Goal: Use online tool/utility: Utilize a website feature to perform a specific function

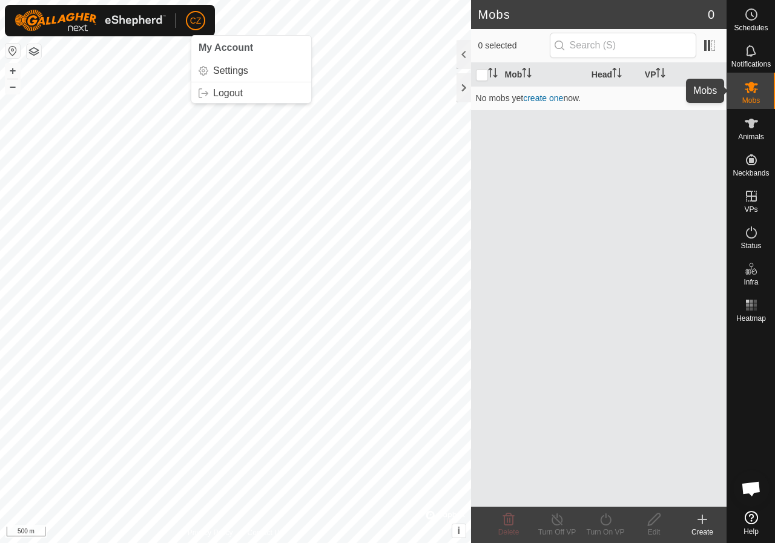
click at [750, 90] on icon at bounding box center [750, 87] width 13 height 11
click at [757, 90] on icon at bounding box center [751, 87] width 15 height 15
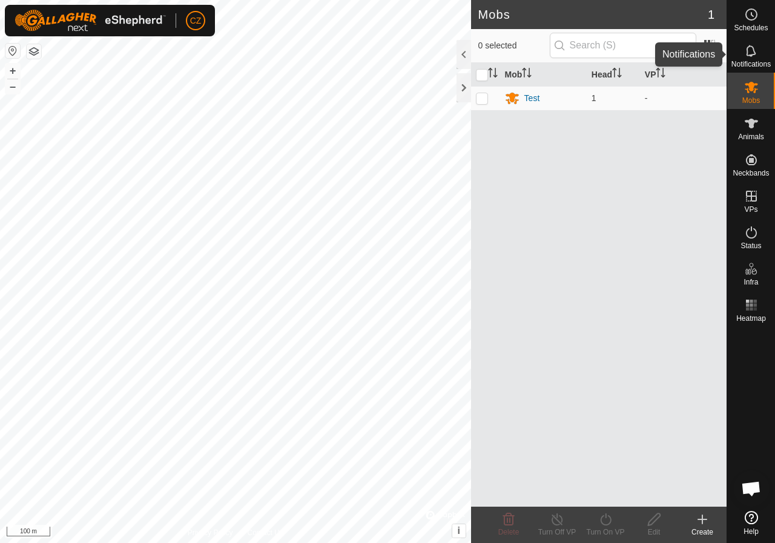
click at [747, 42] on es-notification-svg-icon at bounding box center [751, 50] width 22 height 19
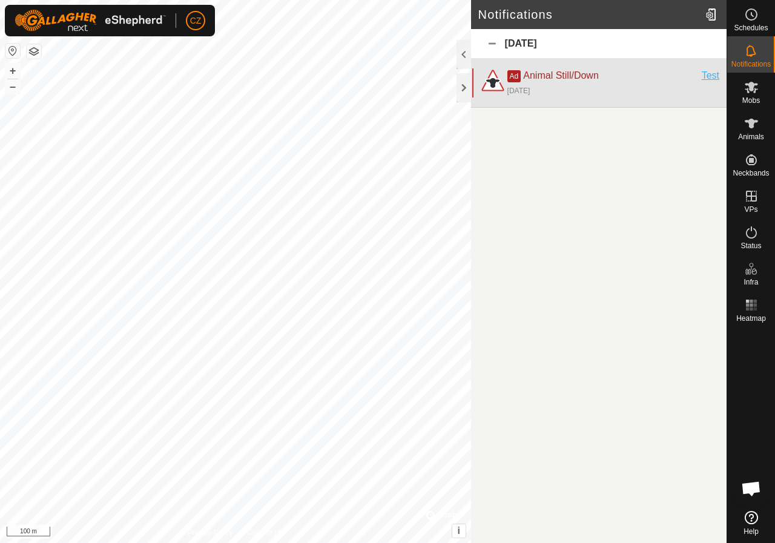
click at [710, 73] on div "Test" at bounding box center [710, 75] width 18 height 15
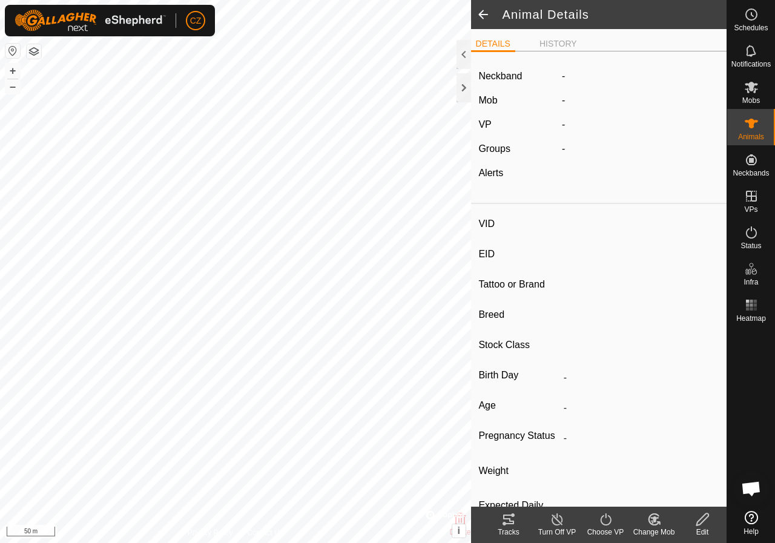
type input "Test"
type input "-"
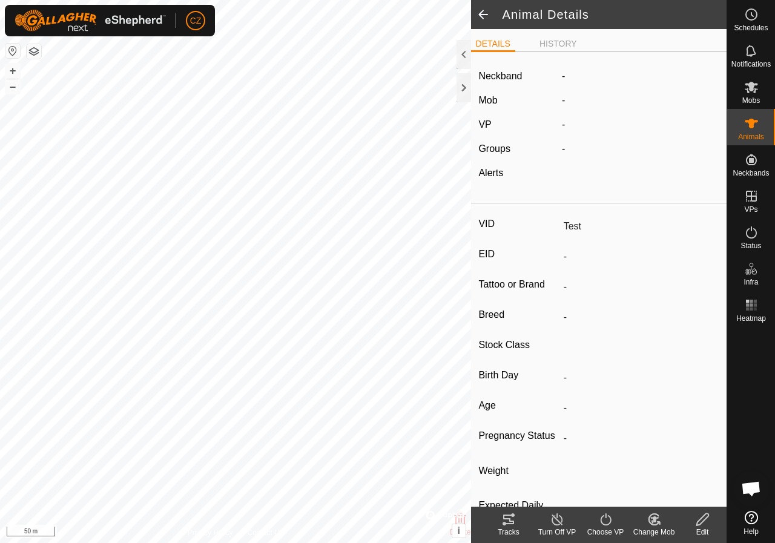
type input "0 kg"
type input "-"
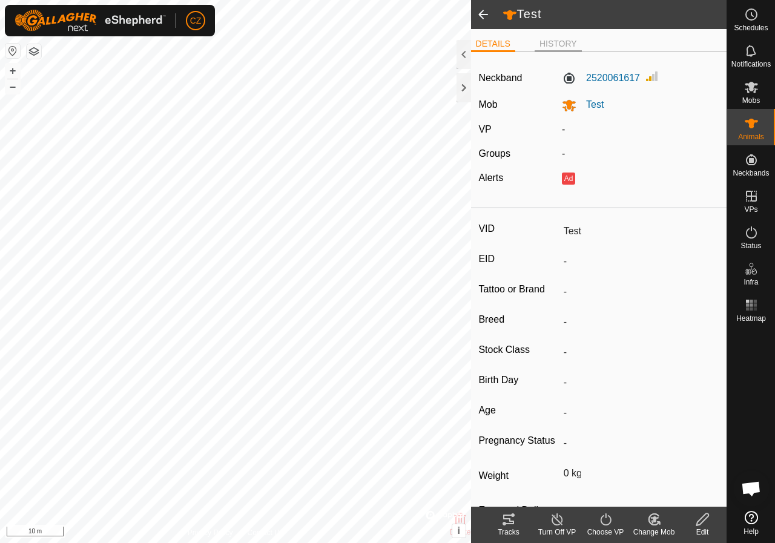
click at [545, 38] on li "HISTORY" at bounding box center [557, 45] width 47 height 15
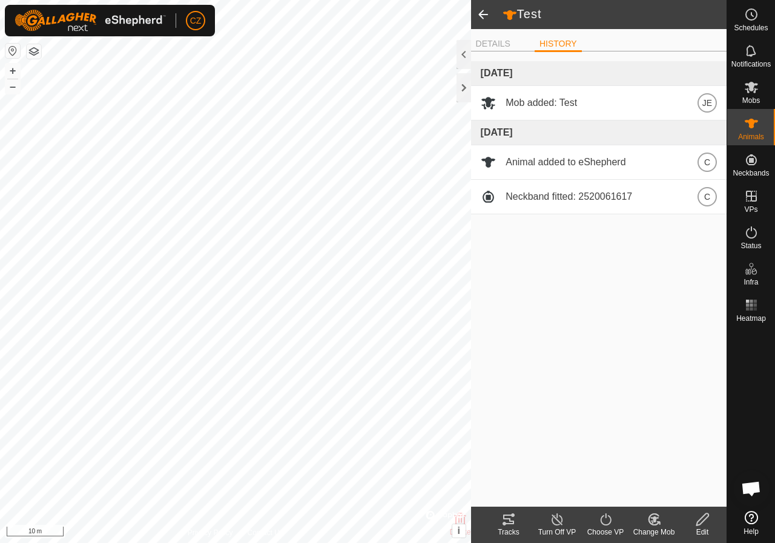
click at [513, 525] on icon at bounding box center [508, 519] width 15 height 15
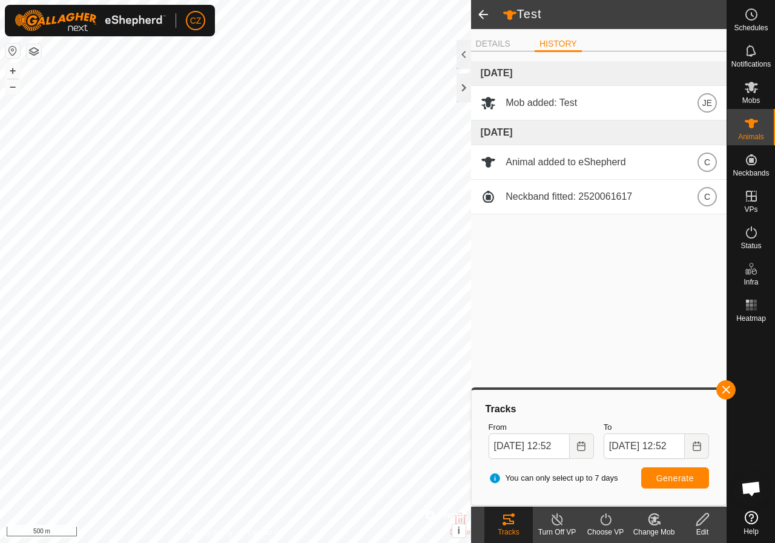
click at [445, 542] on html "CZ Schedules Notifications Mobs Animals Neckbands VPs Status Infra Heatmap Help…" at bounding box center [387, 271] width 775 height 543
click at [583, 445] on icon "Choose Date" at bounding box center [581, 446] width 8 height 10
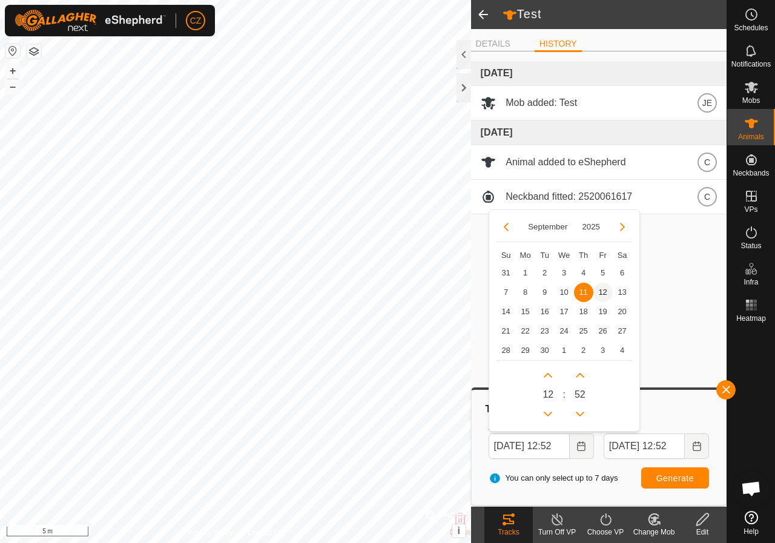
click at [600, 292] on span "12" at bounding box center [602, 292] width 19 height 19
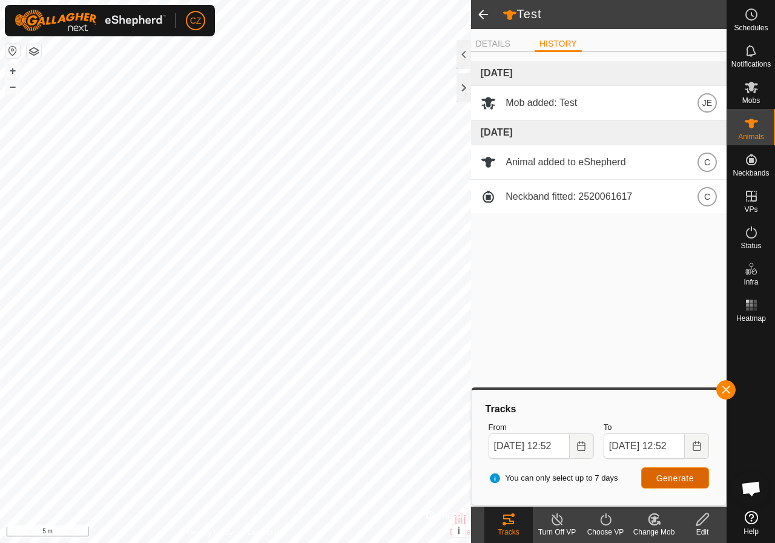
scroll to position [0, 0]
click at [678, 488] on button "Generate" at bounding box center [675, 477] width 68 height 21
click at [669, 474] on span "Generate" at bounding box center [675, 478] width 38 height 10
click at [563, 447] on input "12 Sep, 2025 12:52" at bounding box center [528, 445] width 81 height 25
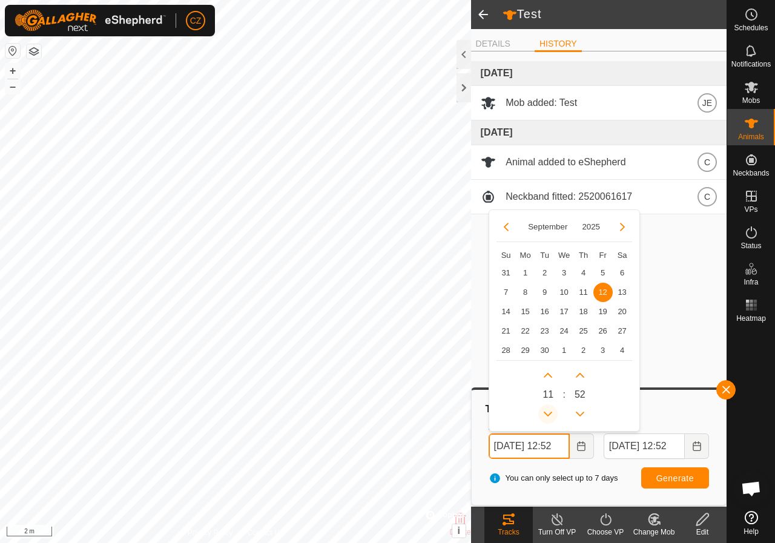
click at [550, 412] on button "Previous Hour" at bounding box center [547, 413] width 19 height 19
click at [550, 412] on icon "Previous Hour" at bounding box center [548, 414] width 10 height 10
click at [550, 412] on button "Previous Hour" at bounding box center [547, 413] width 19 height 19
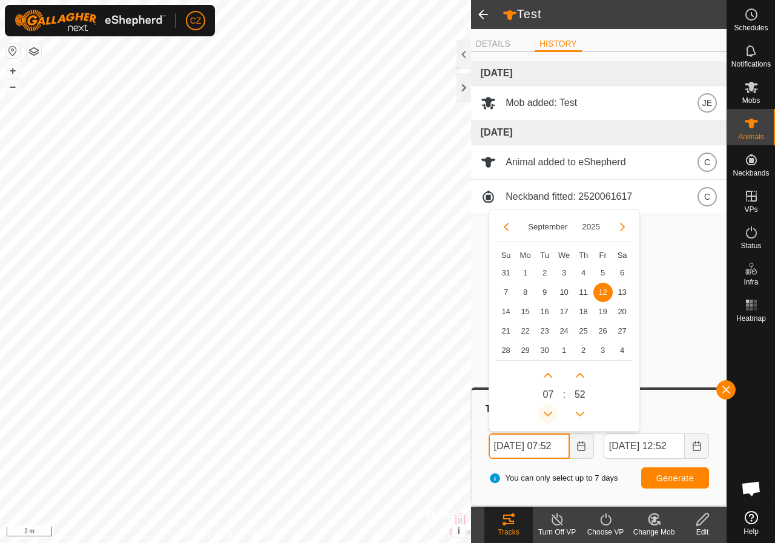
click at [550, 412] on button "Previous Hour" at bounding box center [547, 413] width 19 height 19
click at [550, 412] on icon "Previous Hour" at bounding box center [548, 414] width 10 height 10
click at [550, 412] on button "Previous Hour" at bounding box center [547, 413] width 19 height 19
click at [550, 412] on icon "Previous Hour" at bounding box center [548, 414] width 10 height 10
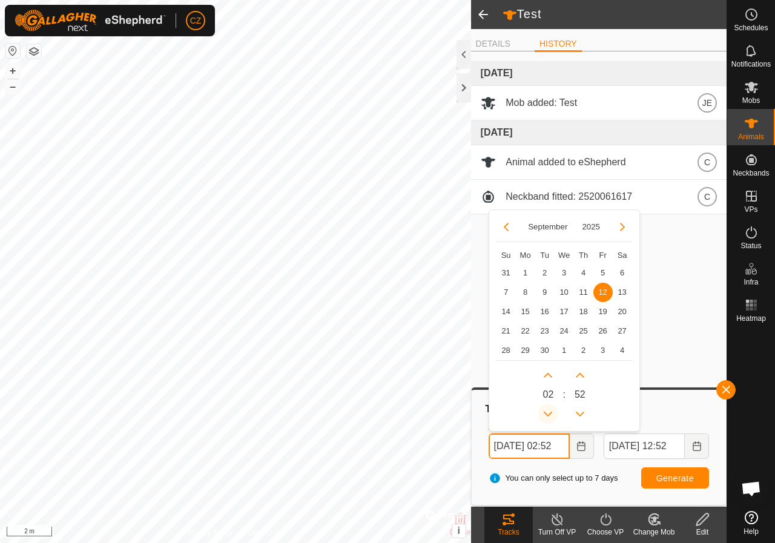
click at [550, 412] on button "Previous Hour" at bounding box center [547, 413] width 19 height 19
type input "12 Sep, 2025 01:52"
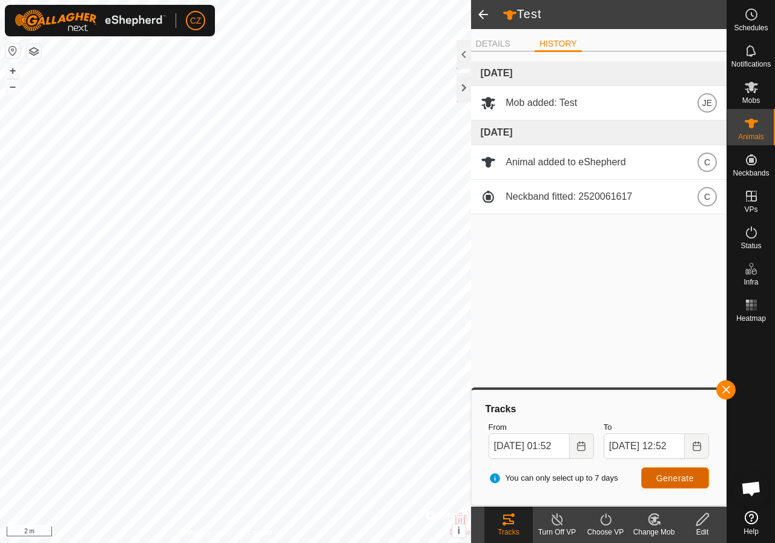
click at [682, 484] on button "Generate" at bounding box center [675, 477] width 68 height 21
click at [752, 58] on es-notification-svg-icon at bounding box center [751, 50] width 22 height 19
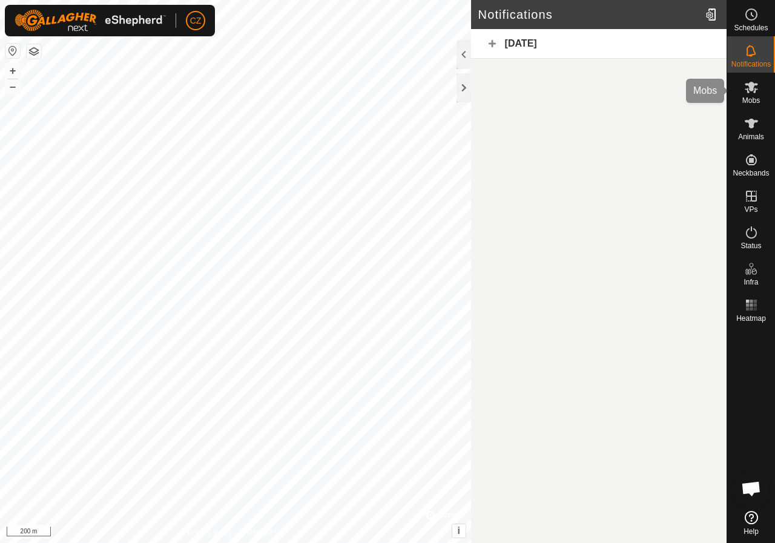
click at [751, 96] on es-mob-svg-icon at bounding box center [751, 86] width 22 height 19
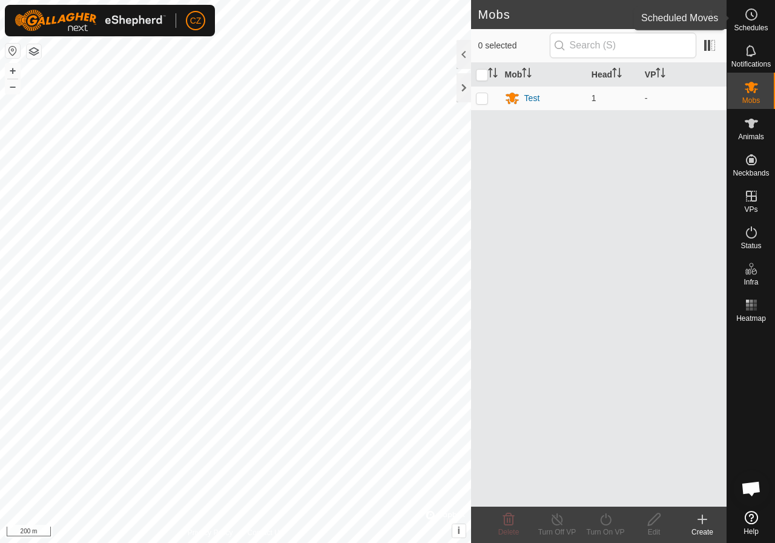
click at [752, 26] on span "Schedules" at bounding box center [751, 27] width 34 height 7
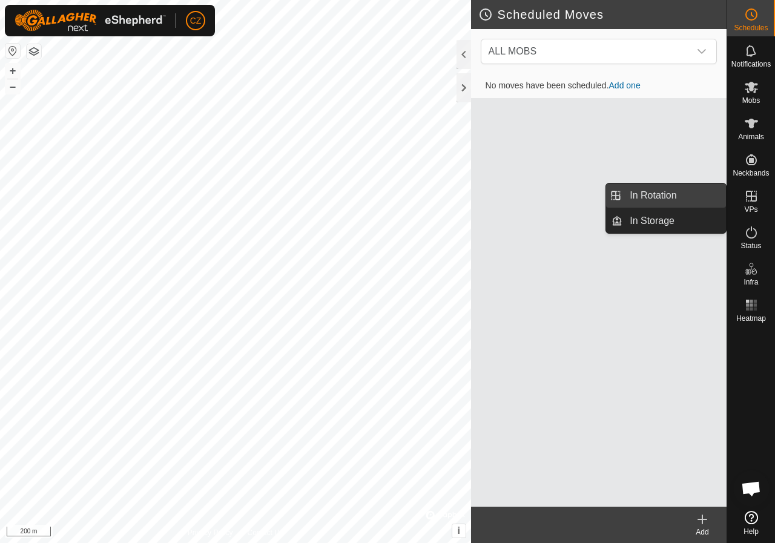
click at [670, 195] on link "In Rotation" at bounding box center [673, 195] width 103 height 24
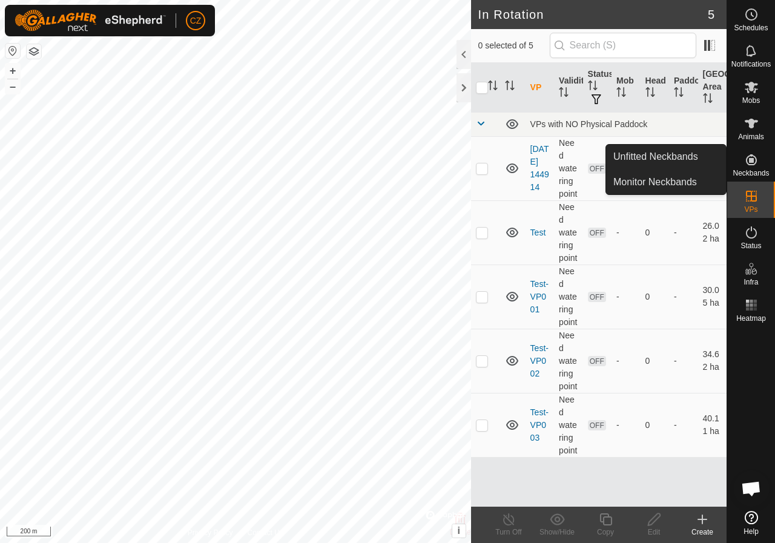
click at [677, 162] on link "Unfitted Neckbands" at bounding box center [666, 157] width 120 height 24
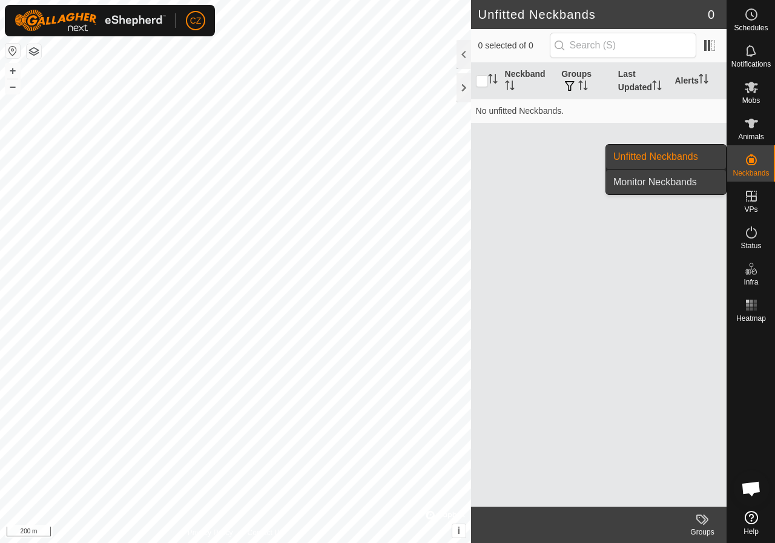
click at [665, 187] on link "Monitor Neckbands" at bounding box center [666, 182] width 120 height 24
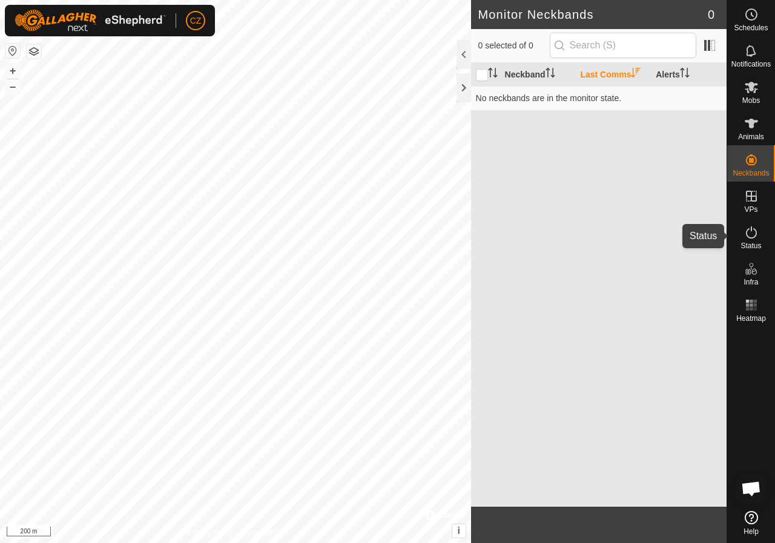
click at [750, 235] on icon at bounding box center [751, 232] width 15 height 15
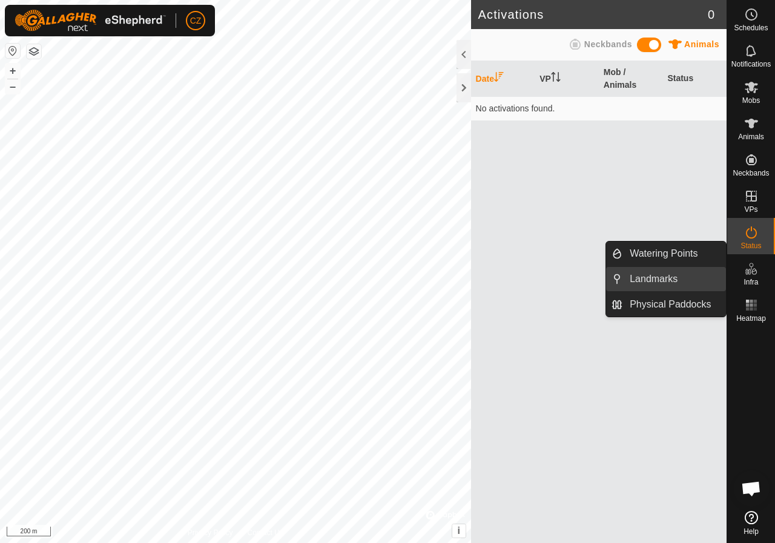
click at [688, 277] on link "Landmarks" at bounding box center [673, 279] width 103 height 24
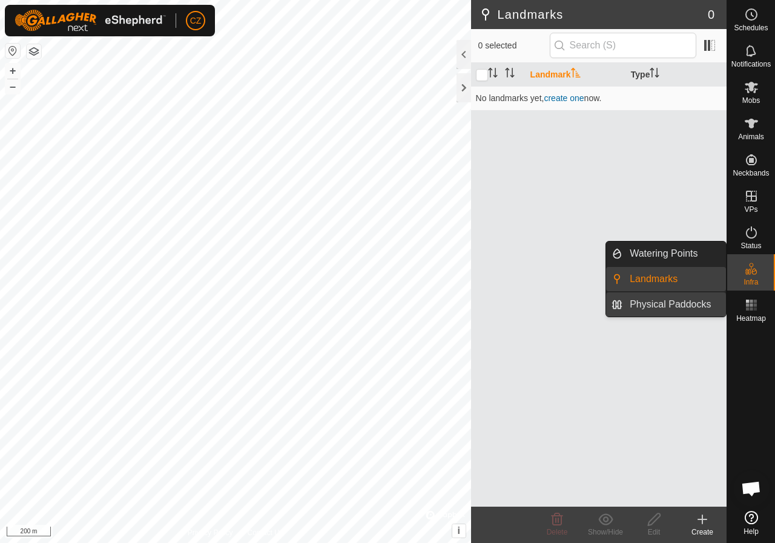
click at [680, 301] on link "Physical Paddocks" at bounding box center [673, 304] width 103 height 24
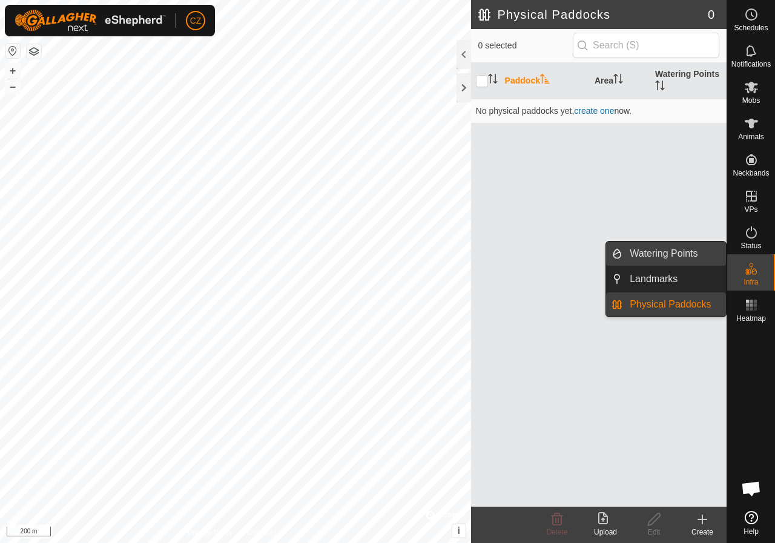
click at [668, 258] on link "Watering Points" at bounding box center [673, 253] width 103 height 24
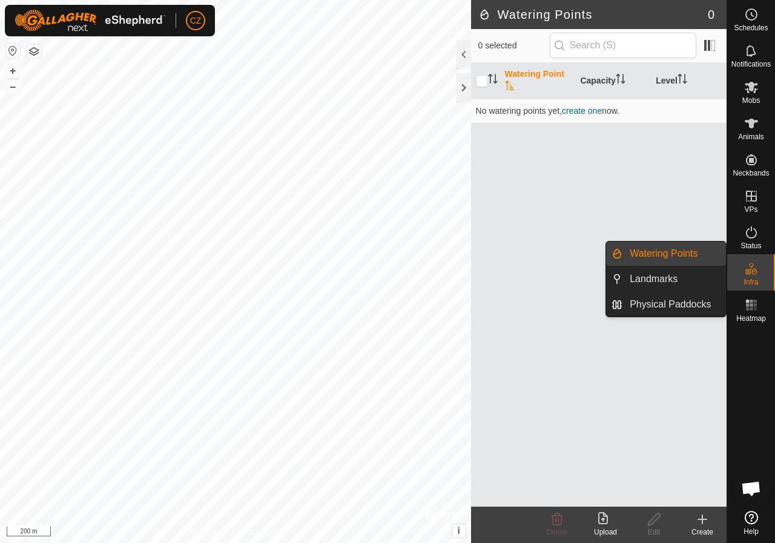
click at [671, 256] on link "Watering Points" at bounding box center [673, 253] width 103 height 24
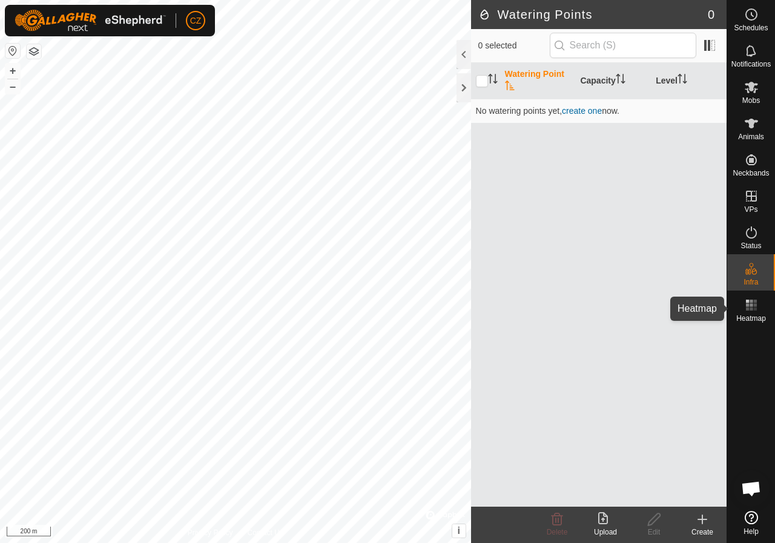
click at [747, 304] on rect at bounding box center [747, 304] width 3 height 3
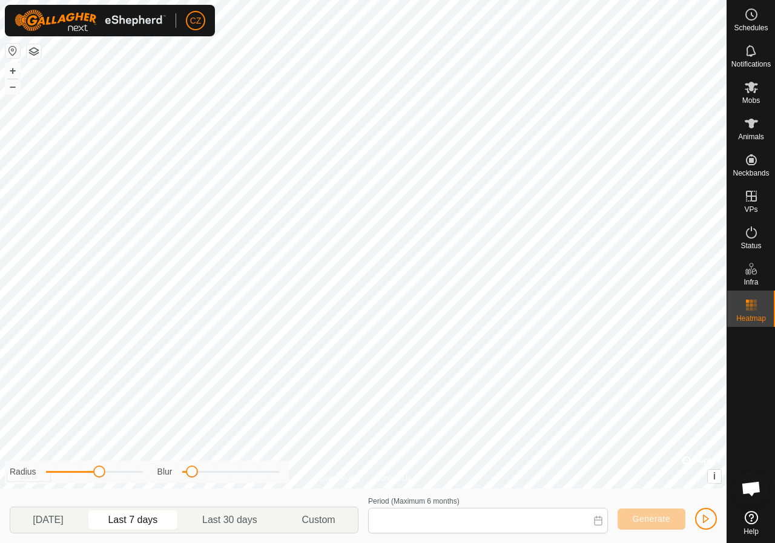
type input "05 Sep, 2025 - 11 Sep, 2025"
click at [639, 516] on span "Generate" at bounding box center [651, 519] width 38 height 10
